Goal: Find specific page/section: Find specific page/section

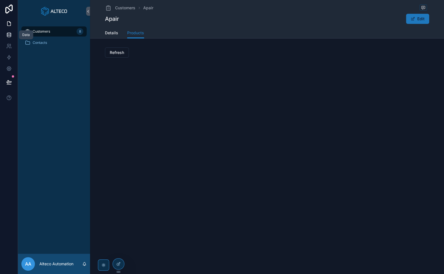
drag, startPoint x: 0, startPoint y: 0, endPoint x: 11, endPoint y: 30, distance: 31.7
click at [11, 35] on icon at bounding box center [9, 35] width 6 height 6
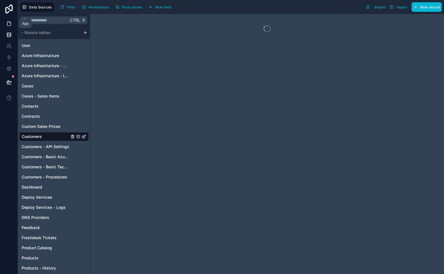
click at [10, 23] on icon at bounding box center [9, 22] width 1 height 1
